Goal: Task Accomplishment & Management: Manage account settings

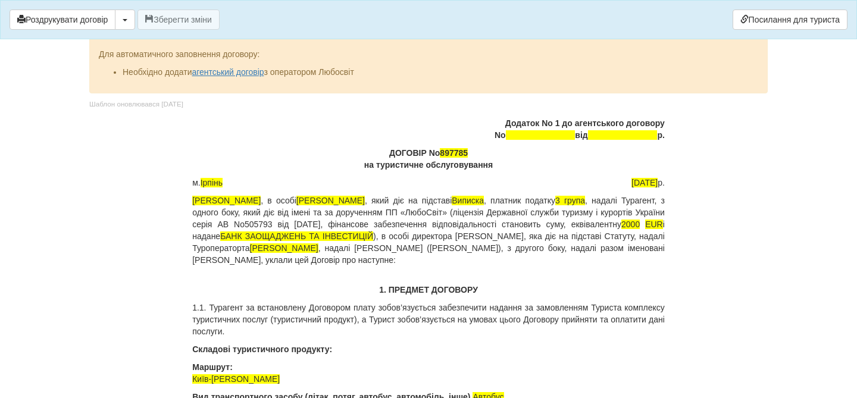
scroll to position [7206, 0]
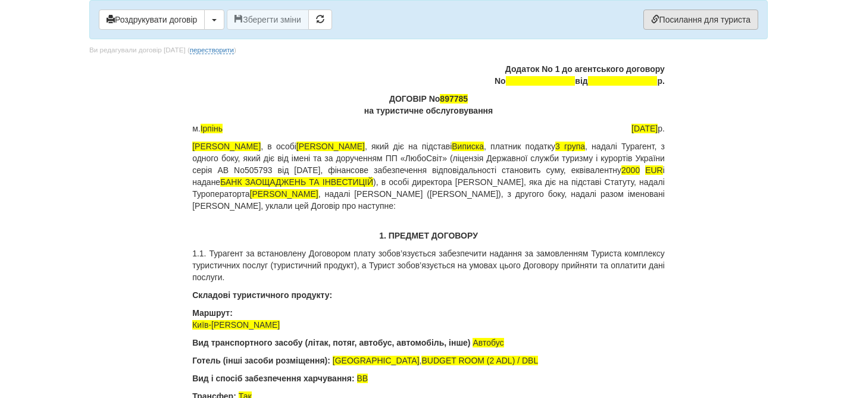
click at [691, 20] on link "Посилання для туриста" at bounding box center [701, 20] width 115 height 20
click at [677, 24] on link "Посилання для туриста" at bounding box center [701, 20] width 115 height 20
click at [679, 23] on link "Посилання для туриста" at bounding box center [701, 20] width 115 height 20
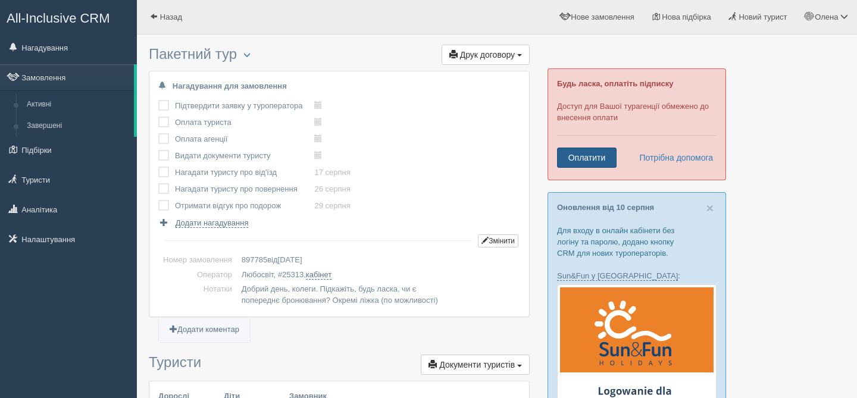
click at [594, 156] on link "Оплатити" at bounding box center [587, 158] width 60 height 20
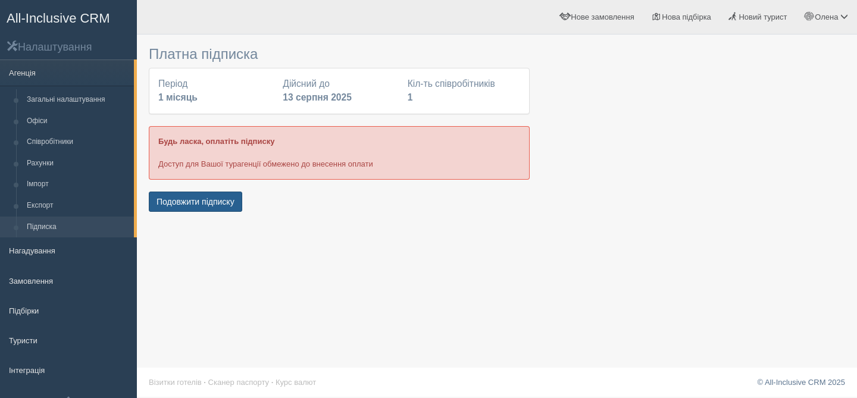
click at [221, 204] on button "Подовжити підписку" at bounding box center [195, 202] width 93 height 20
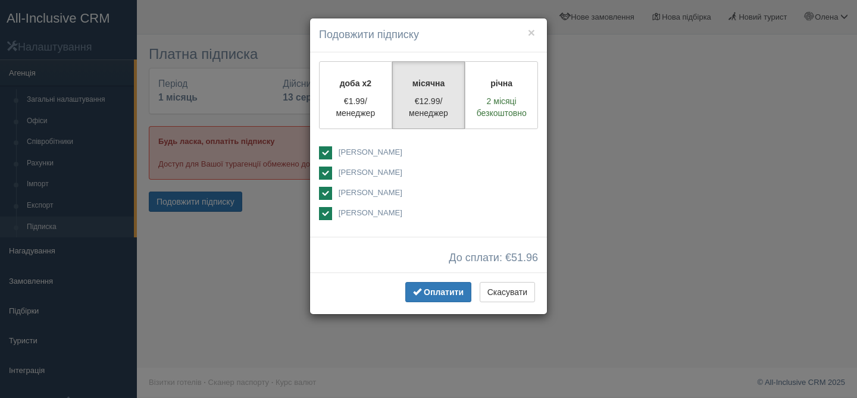
click at [323, 217] on ins at bounding box center [325, 213] width 13 height 13
checkbox input "false"
click at [324, 171] on ins at bounding box center [325, 173] width 13 height 13
checkbox input "false"
click at [324, 149] on ins at bounding box center [325, 152] width 13 height 13
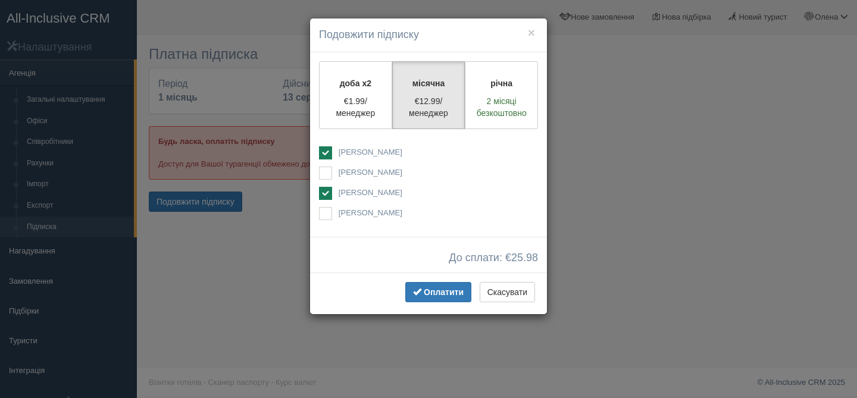
checkbox input "false"
click at [446, 291] on span "Оплатити" at bounding box center [444, 293] width 40 height 10
